Goal: Task Accomplishment & Management: Use online tool/utility

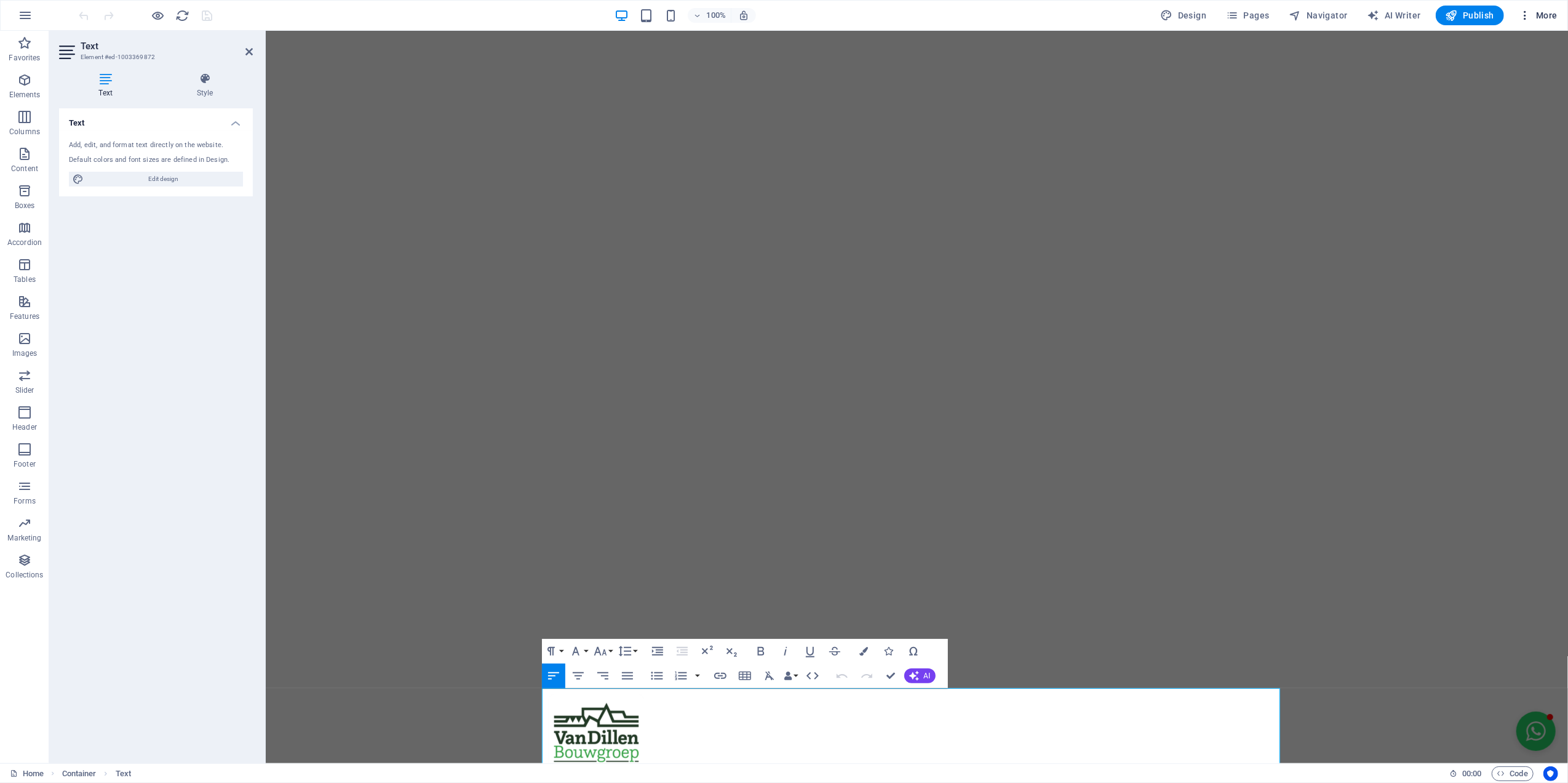
click at [1561, 6] on button "More" at bounding box center [1538, 16] width 48 height 20
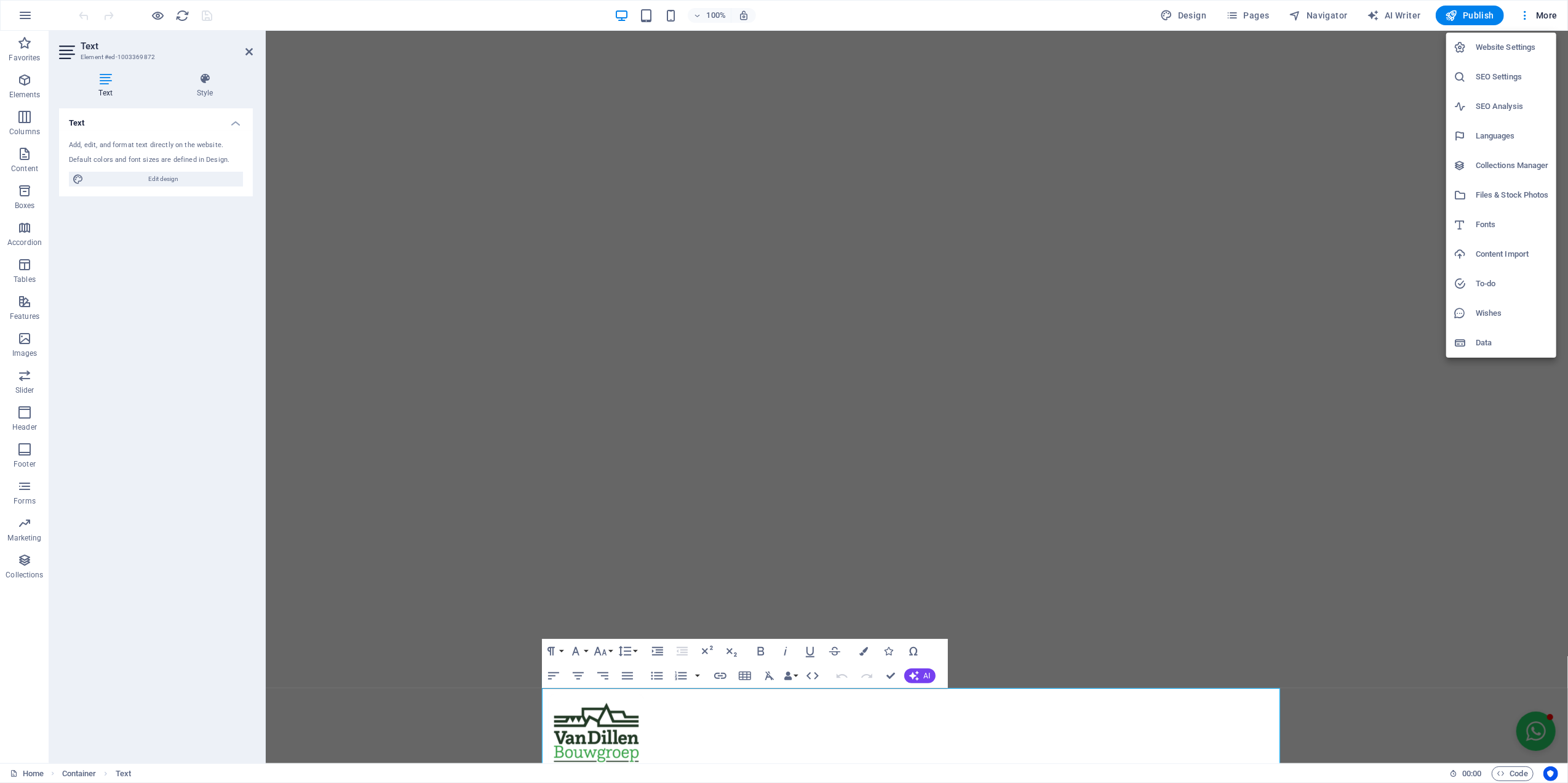
click at [1544, 40] on h6 "Website Settings" at bounding box center [1513, 47] width 73 height 15
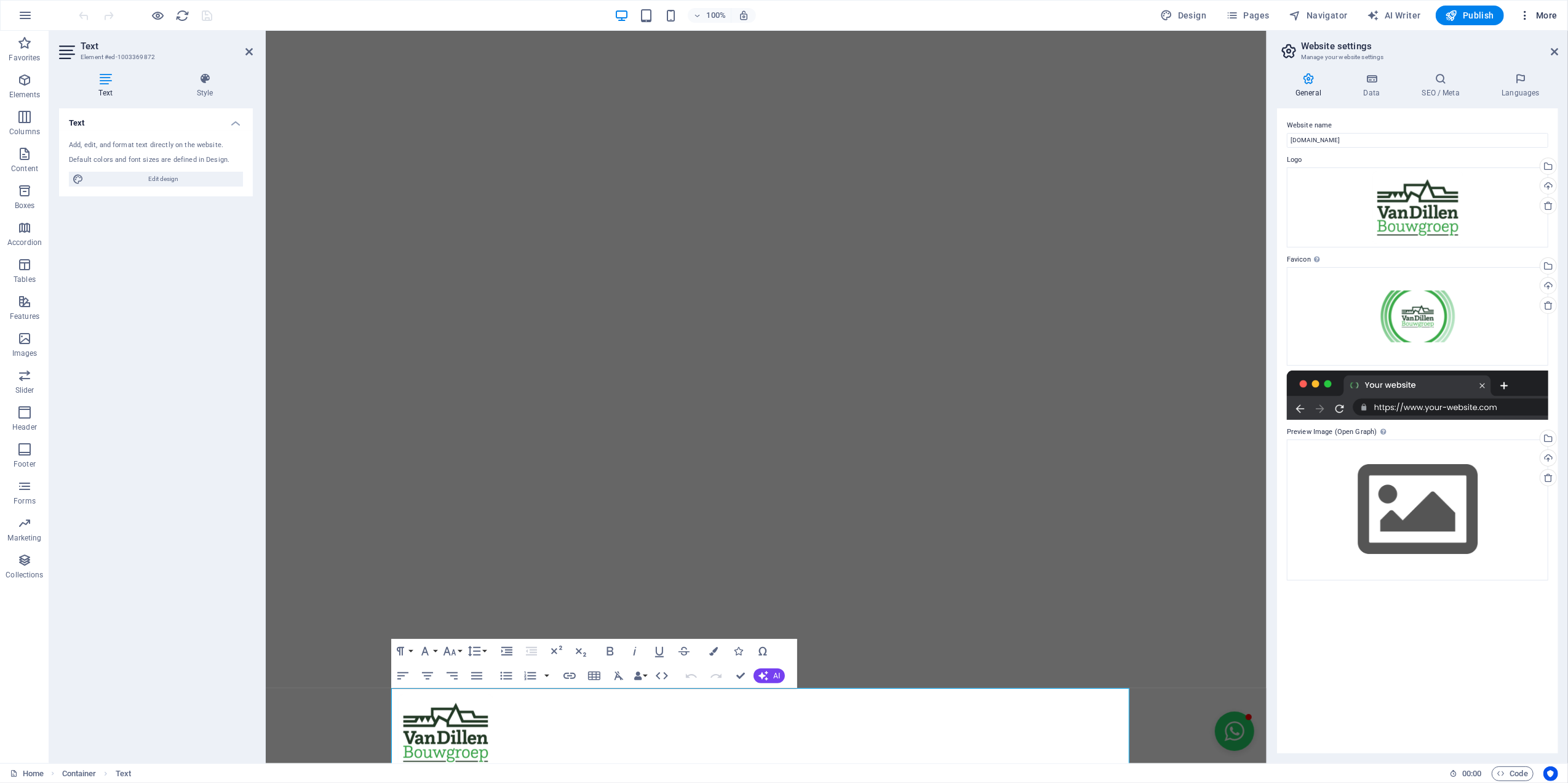
click at [1542, 11] on span "More" at bounding box center [1538, 15] width 38 height 12
click at [1508, 222] on h6 "Fonts" at bounding box center [1513, 224] width 73 height 15
select select "popularity"
